Goal: Transaction & Acquisition: Purchase product/service

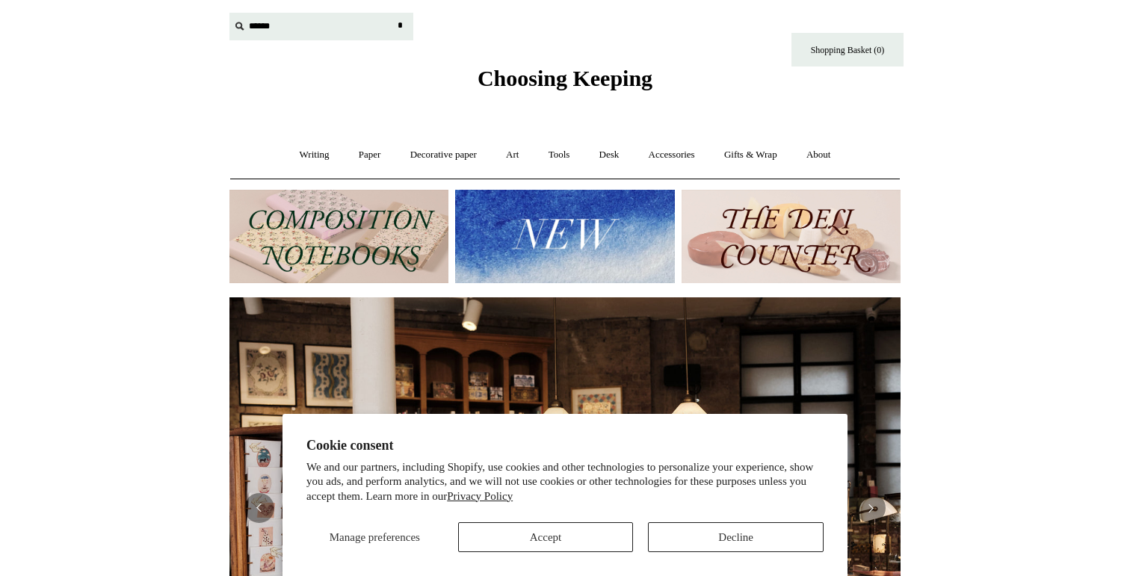
click at [270, 33] on input "text" at bounding box center [321, 27] width 184 height 28
type input "*"
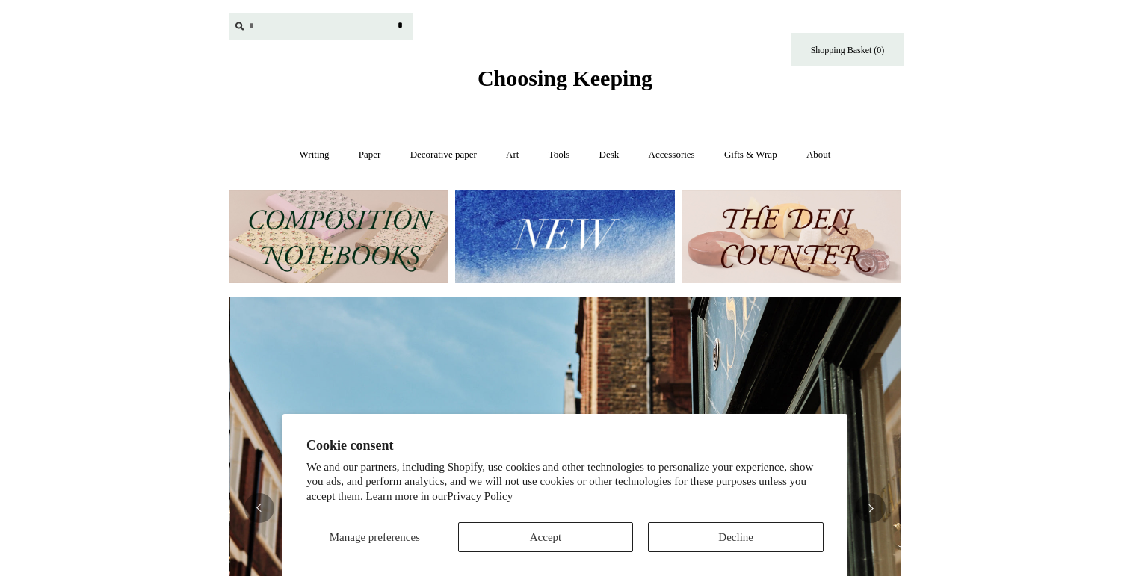
scroll to position [0, 671]
type input "**********"
click at [392, 13] on input "*" at bounding box center [399, 26] width 15 height 26
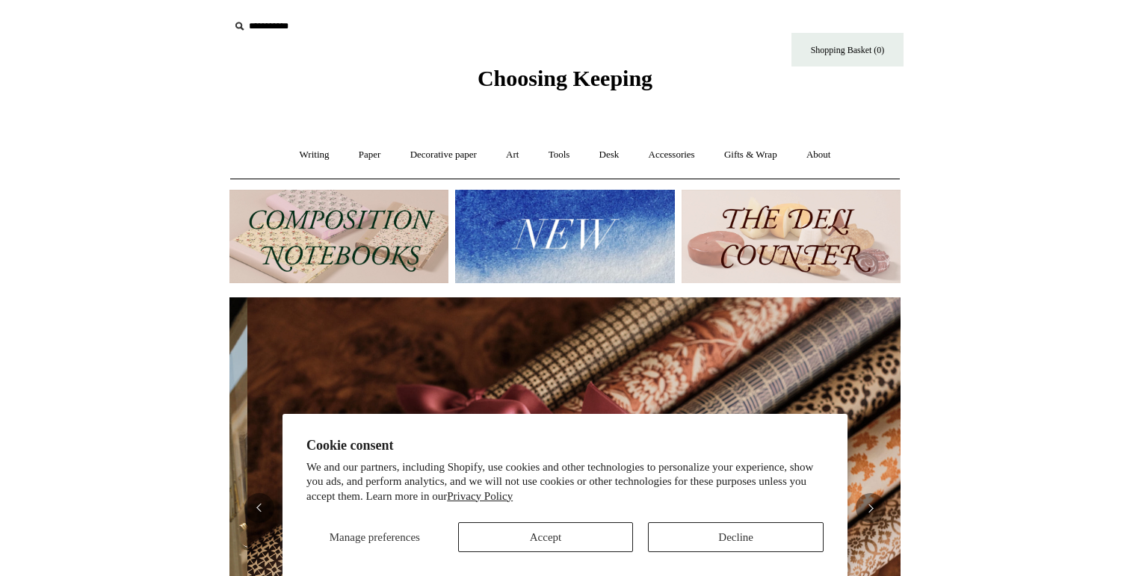
scroll to position [0, 1342]
